Goal: Check status

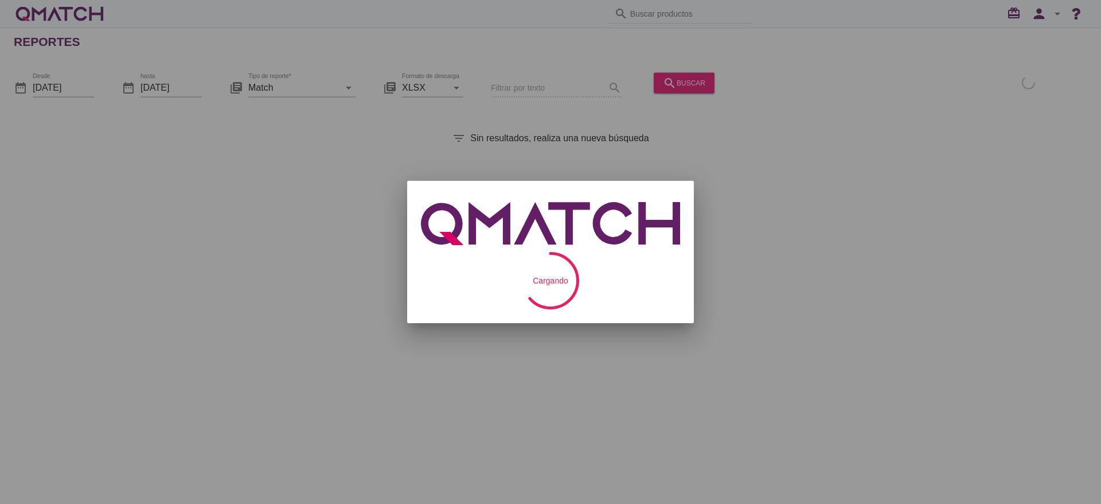
click at [67, 91] on div at bounding box center [550, 252] width 1101 height 504
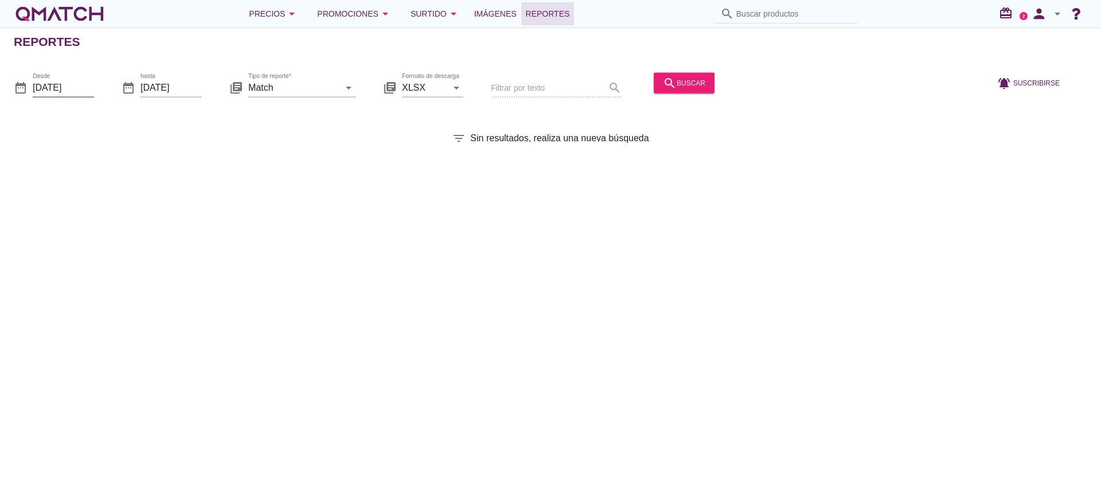
click at [82, 85] on input "[DATE]" at bounding box center [63, 87] width 61 height 18
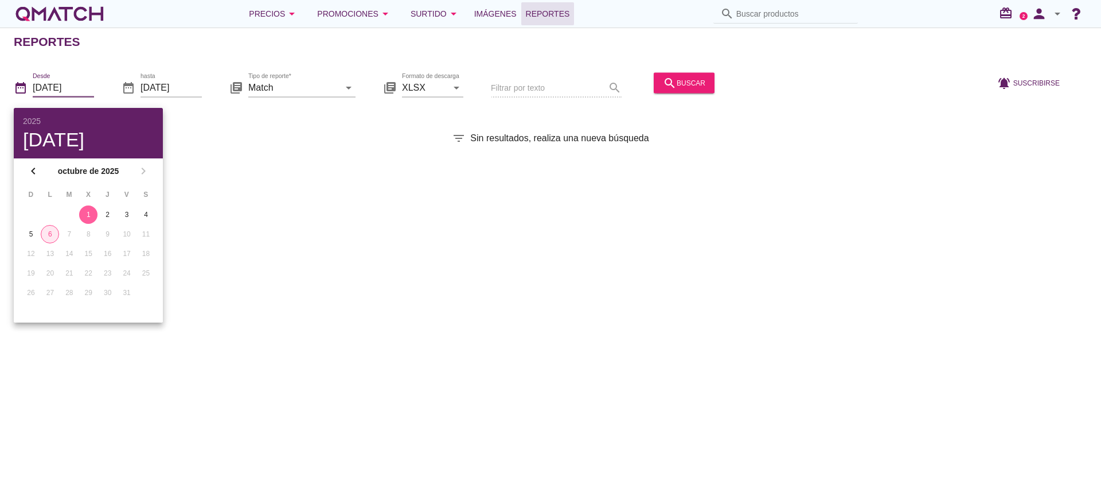
click at [45, 234] on div "6" at bounding box center [49, 234] width 17 height 10
type input "[DATE]"
click at [331, 218] on div "Reportes date_range Desde [DATE] date_range hasta [DATE] library_books Tipo de …" at bounding box center [550, 266] width 1101 height 476
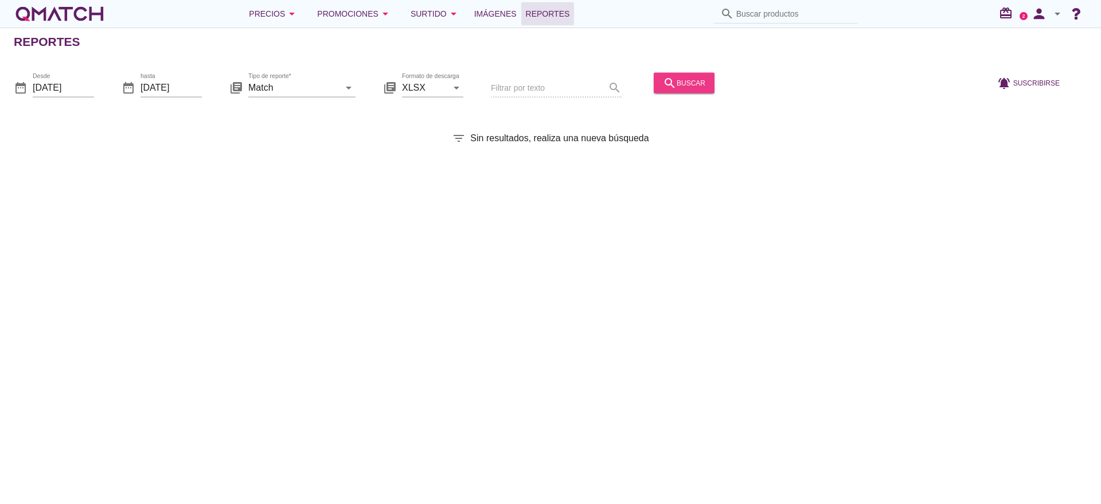
click at [674, 76] on div "search buscar" at bounding box center [684, 83] width 42 height 14
